Goal: Navigation & Orientation: Find specific page/section

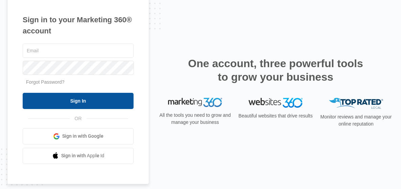
type input "[EMAIL_ADDRESS][DOMAIN_NAME]"
click at [72, 102] on input "Sign In" at bounding box center [78, 101] width 111 height 16
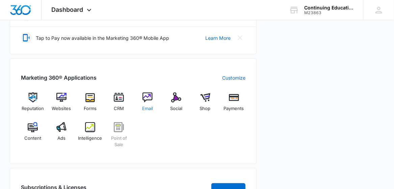
scroll to position [227, 0]
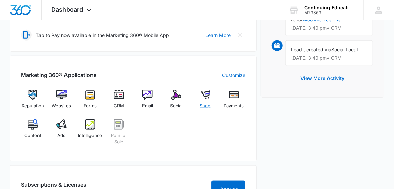
click at [205, 92] on img at bounding box center [205, 95] width 10 height 10
